Goal: Communication & Community: Answer question/provide support

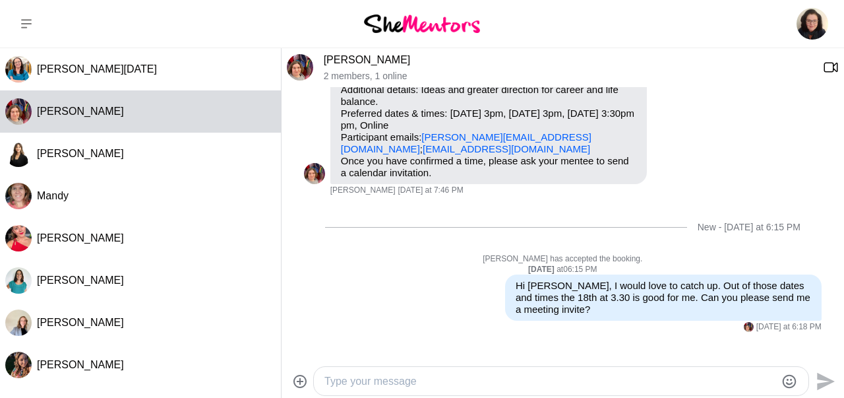
scroll to position [326, 0]
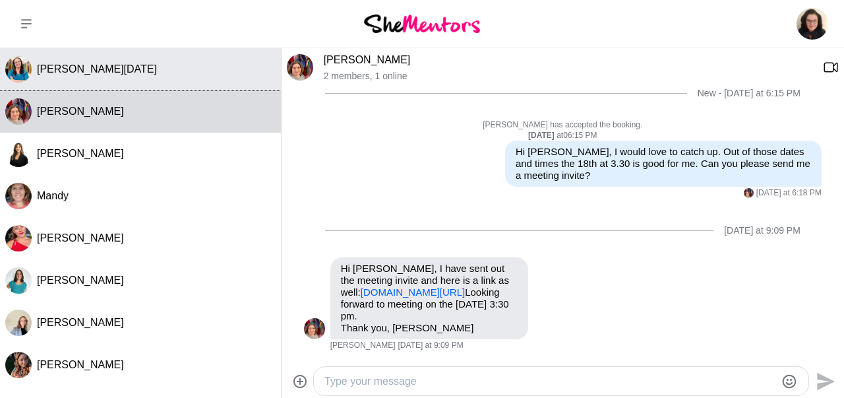
click at [106, 77] on button "[PERSON_NAME][DATE]" at bounding box center [140, 69] width 281 height 42
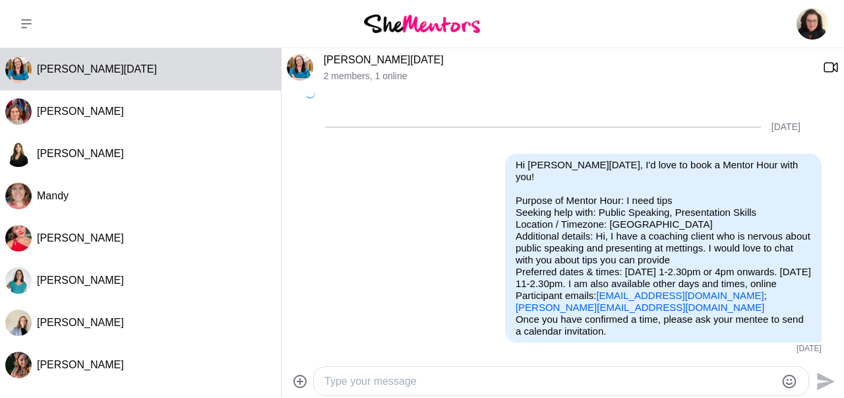
scroll to position [582, 0]
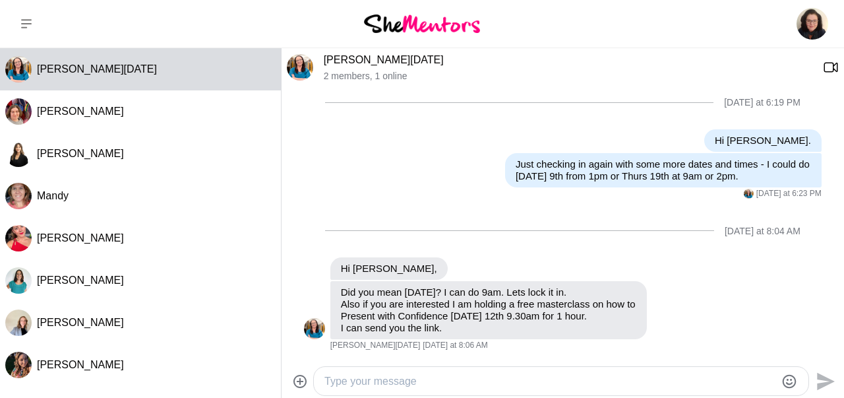
click at [439, 379] on textarea "Type your message" at bounding box center [550, 381] width 451 height 16
drag, startPoint x: 378, startPoint y: 383, endPoint x: 458, endPoint y: 370, distance: 81.6
click at [458, 373] on textarea "Hi [PERSON_NAME], Sorry, no I meant" at bounding box center [550, 381] width 451 height 16
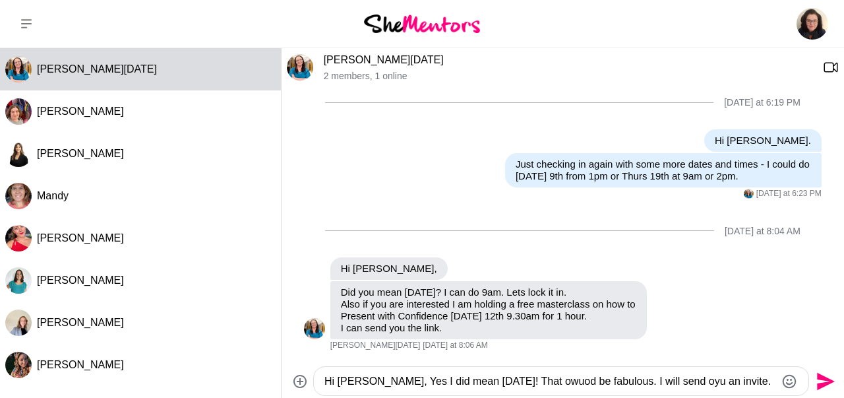
click at [518, 383] on textarea "Hi [PERSON_NAME], Yes I did mean [DATE]! That owuod be fabulous. I will send oy…" at bounding box center [550, 381] width 451 height 16
drag, startPoint x: 522, startPoint y: 382, endPoint x: 534, endPoint y: 382, distance: 11.9
click at [534, 382] on textarea "Hi [PERSON_NAME], Yes I did mean [DATE]! That owuod be fabulous. I will send oy…" at bounding box center [550, 381] width 451 height 16
click at [731, 380] on textarea "Hi [PERSON_NAME], Yes I did mean [DATE]! That would be fabulous. I will send yo…" at bounding box center [550, 381] width 451 height 16
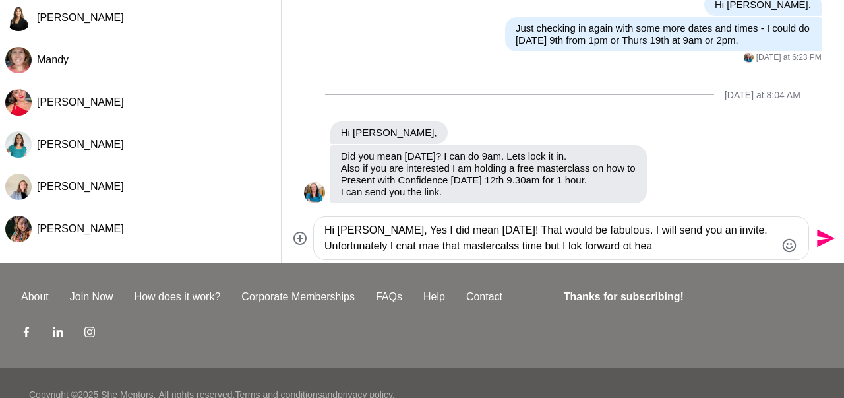
scroll to position [137, 0]
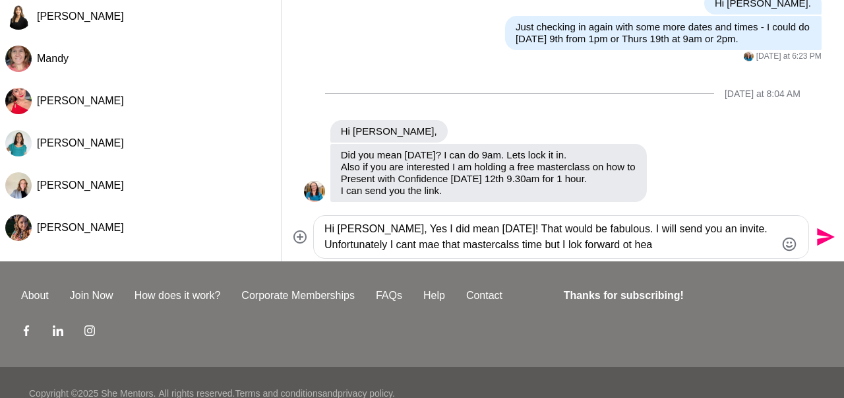
click at [433, 243] on textarea "Hi [PERSON_NAME], Yes I did mean [DATE]! That would be fabulous. I will send yo…" at bounding box center [550, 237] width 451 height 32
click at [581, 245] on textarea "Hi [PERSON_NAME], Yes I did mean [DATE]! That would be fabulous. I will send yo…" at bounding box center [550, 237] width 451 height 32
drag, startPoint x: 636, startPoint y: 245, endPoint x: 674, endPoint y: 250, distance: 37.9
click at [674, 250] on textarea "Hi [PERSON_NAME], Yes I did mean [DATE]! That would be fabulous. I will send yo…" at bounding box center [550, 237] width 451 height 32
drag, startPoint x: 567, startPoint y: 245, endPoint x: 688, endPoint y: 251, distance: 121.5
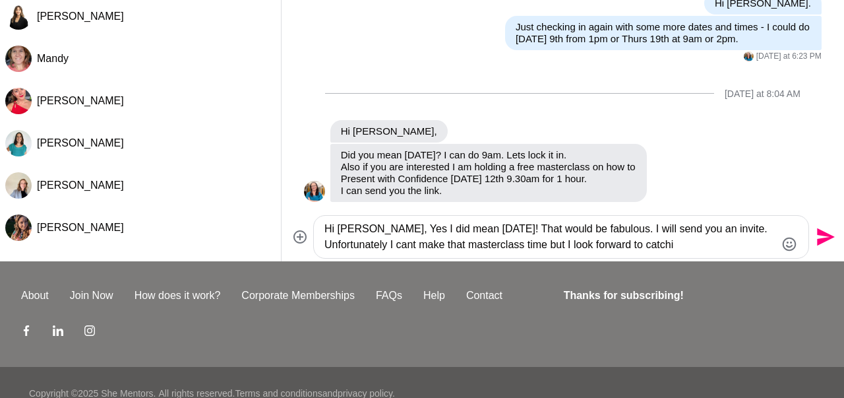
click at [688, 251] on textarea "Hi [PERSON_NAME], Yes I did mean [DATE]! That would be fabulous. I will send yo…" at bounding box center [550, 237] width 451 height 32
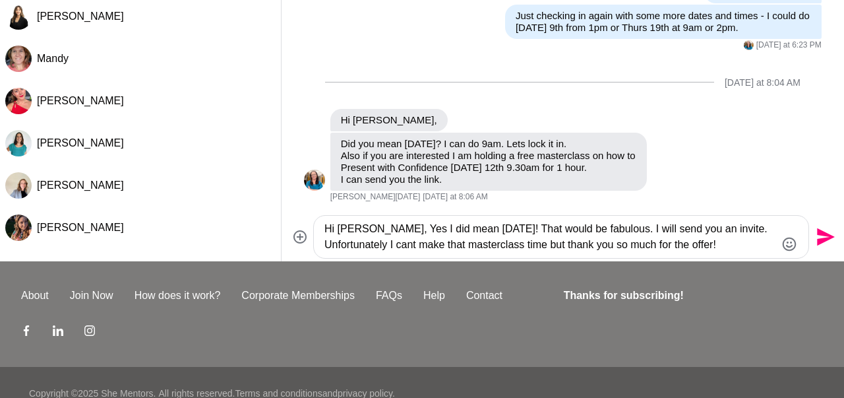
scroll to position [596, 0]
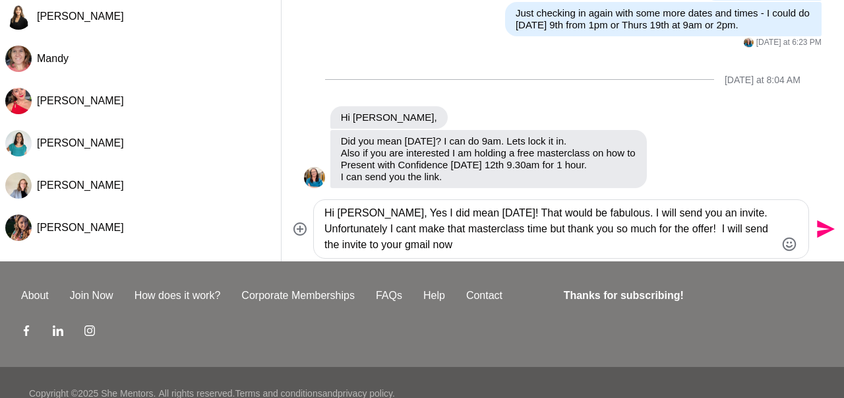
type textarea "Hi [PERSON_NAME], Yes I did mean [DATE]! That would be fabulous. I will send yo…"
click at [818, 234] on icon "Send" at bounding box center [826, 229] width 18 height 18
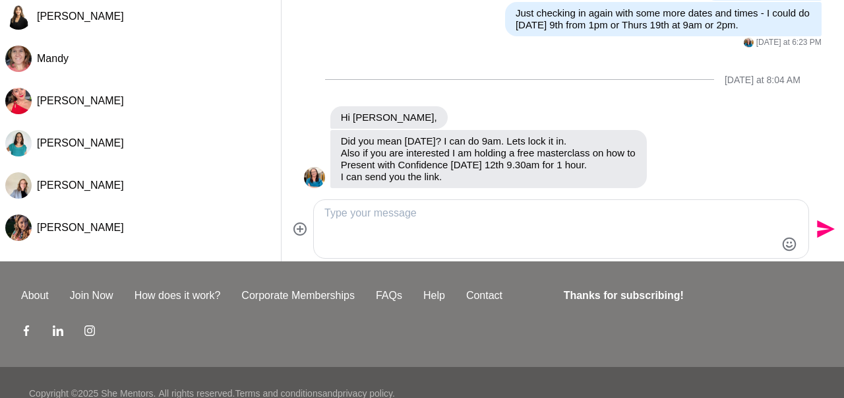
scroll to position [657, 0]
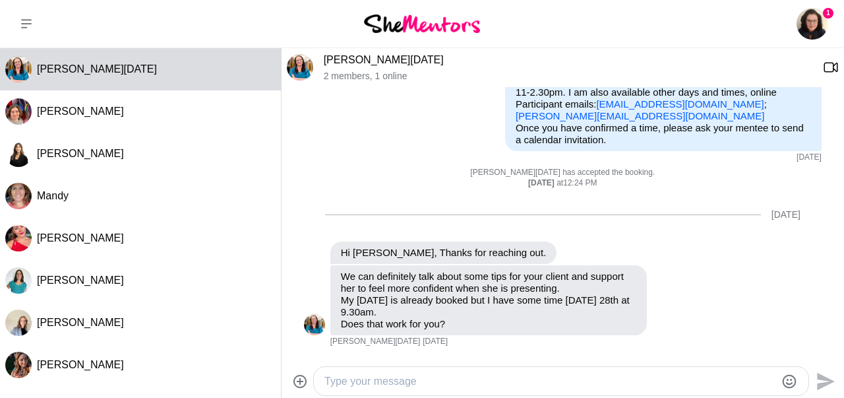
scroll to position [98, 0]
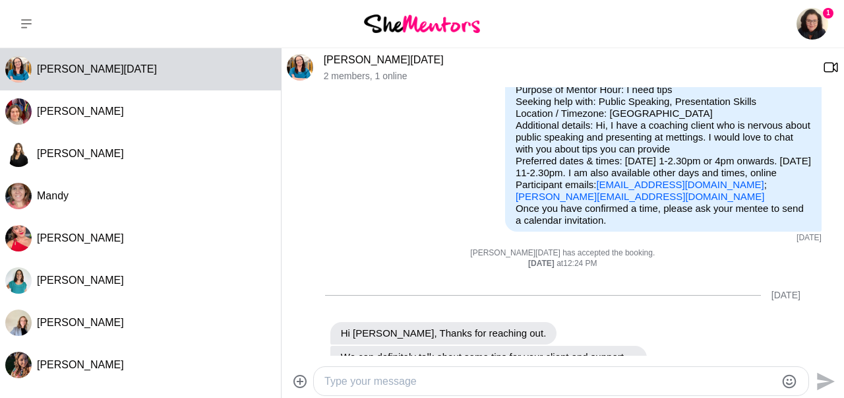
drag, startPoint x: 596, startPoint y: 185, endPoint x: 718, endPoint y: 183, distance: 122.1
click at [718, 183] on p "Purpose of Mentor Hour: I need tips Seeking help with: Public Speaking, Present…" at bounding box center [664, 143] width 296 height 119
copy p "[EMAIL_ADDRESS][DOMAIN_NAME]"
